Goal: Task Accomplishment & Management: Complete application form

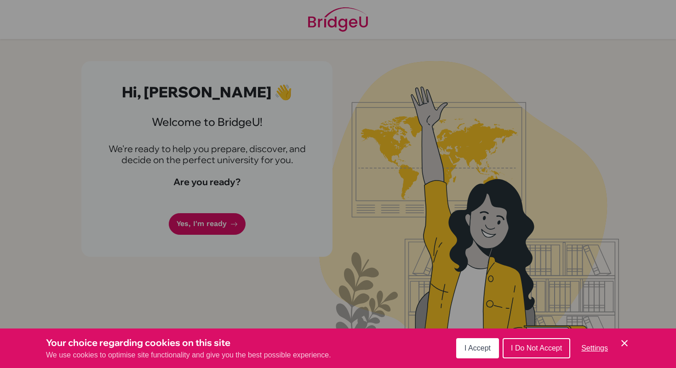
click at [530, 347] on span "I Do Not Accept" at bounding box center [536, 348] width 51 height 8
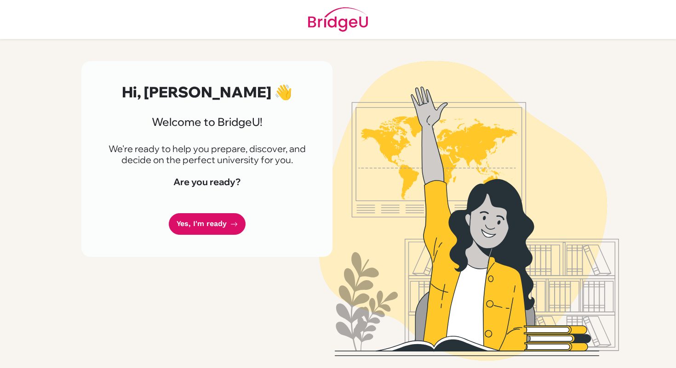
click at [263, 184] on h4 "Are you ready?" at bounding box center [206, 182] width 207 height 11
click at [204, 233] on link "Yes, I'm ready" at bounding box center [207, 224] width 77 height 22
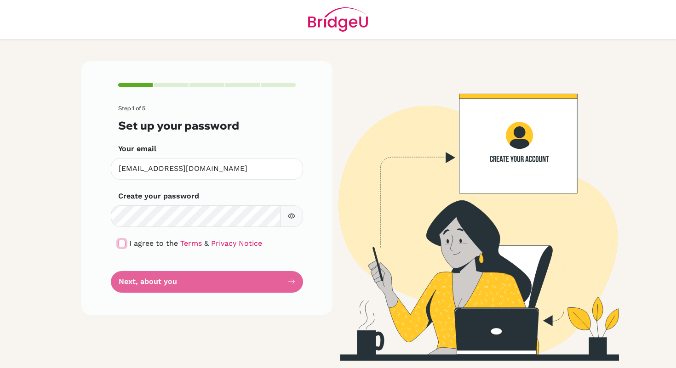
click at [120, 241] on input "checkbox" at bounding box center [121, 243] width 7 height 7
checkbox input "true"
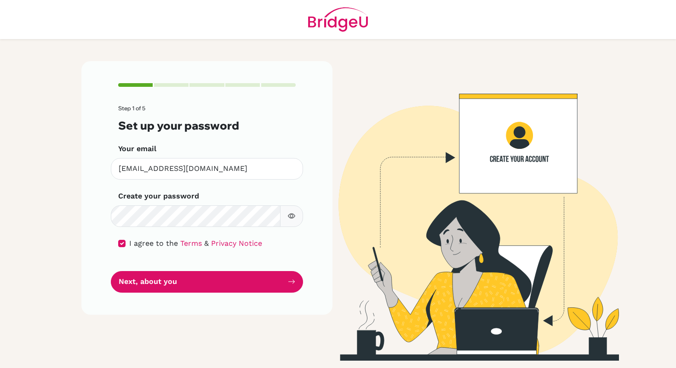
click at [286, 219] on button "button" at bounding box center [291, 217] width 23 height 22
click at [245, 184] on form "Step 1 of 5 Set up your password Your email [EMAIL_ADDRESS][DOMAIN_NAME] Invali…" at bounding box center [206, 198] width 177 height 187
click at [242, 177] on input "[EMAIL_ADDRESS][DOMAIN_NAME]" at bounding box center [207, 169] width 192 height 22
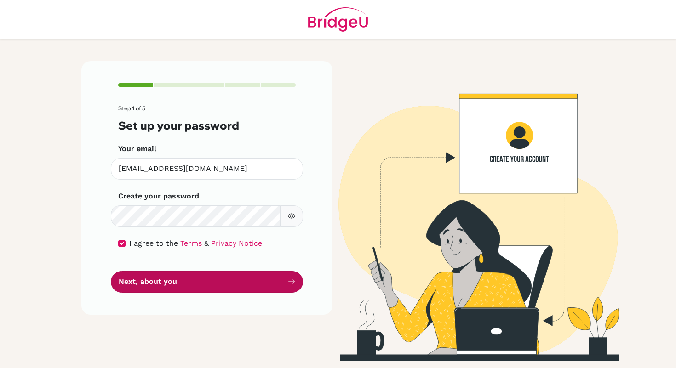
click at [211, 281] on button "Next, about you" at bounding box center [207, 282] width 192 height 22
